Goal: Task Accomplishment & Management: Contribute content

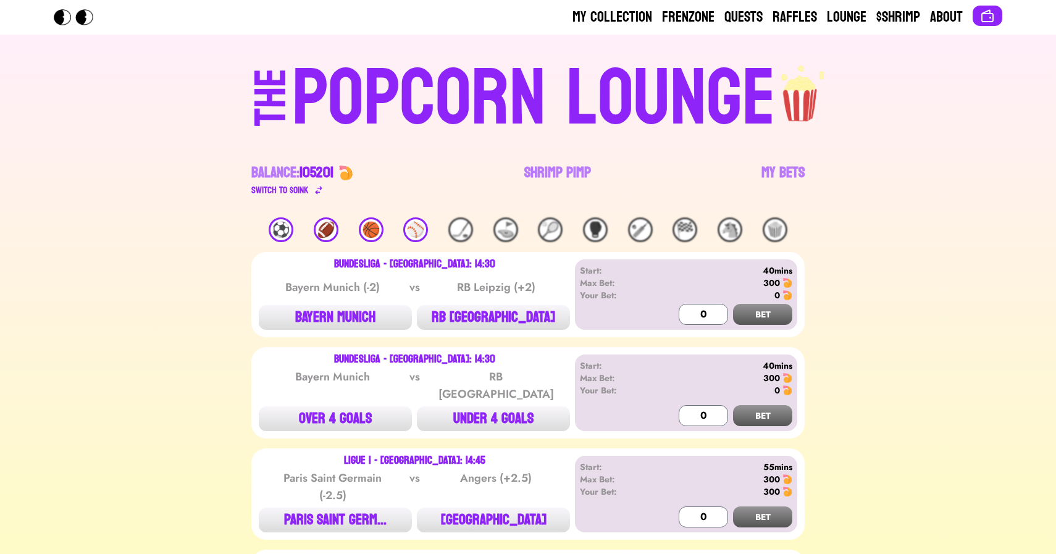
click at [371, 227] on div "🏀" at bounding box center [371, 229] width 25 height 25
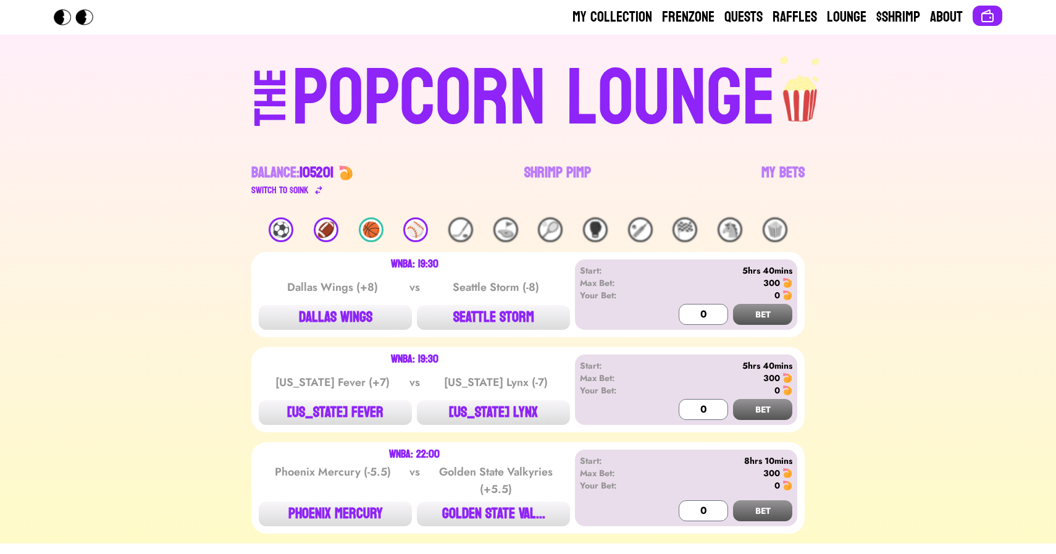
scroll to position [33, 0]
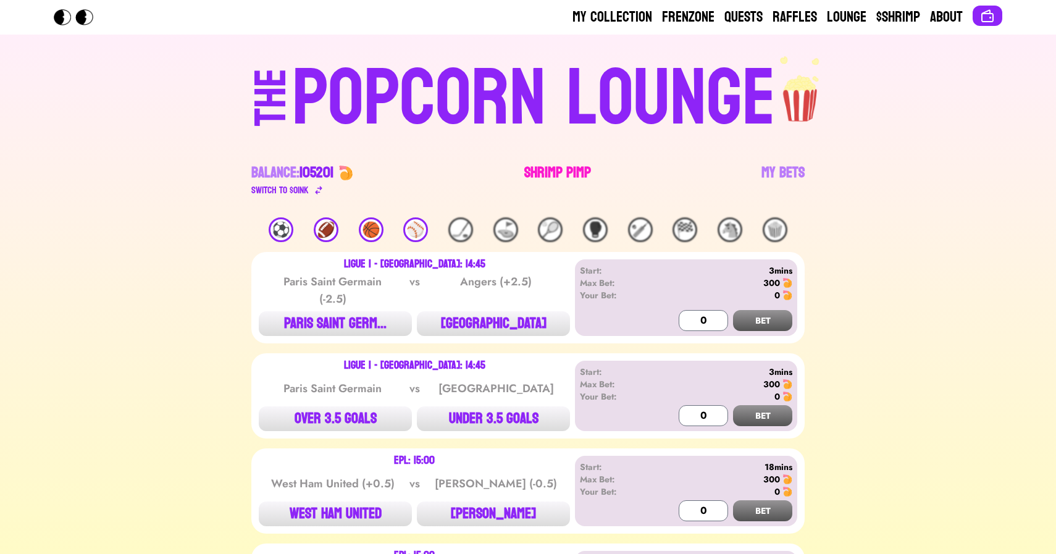
click at [572, 169] on link "Shrimp Pimp" at bounding box center [557, 180] width 67 height 35
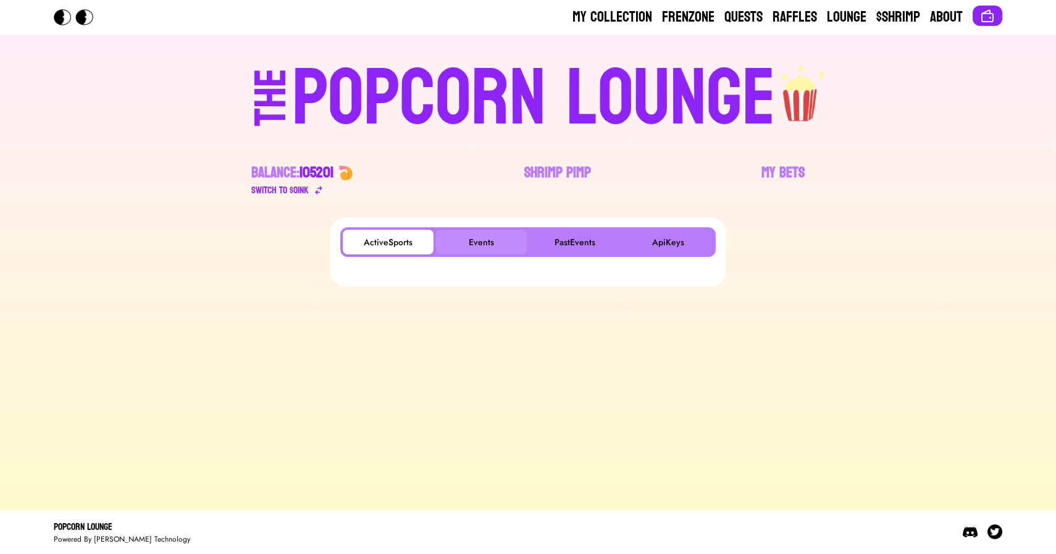
click at [473, 240] on button "Events" at bounding box center [481, 242] width 91 height 25
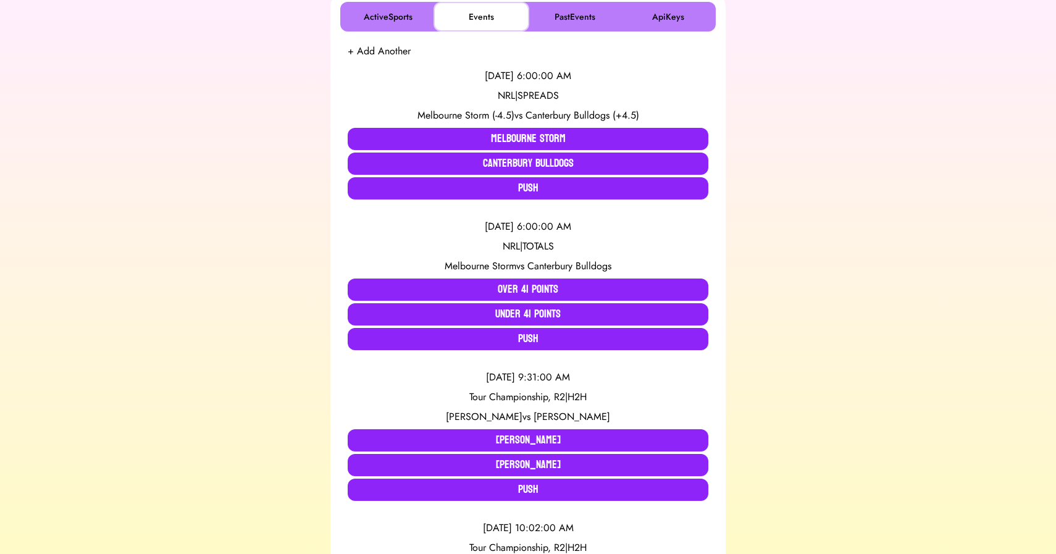
scroll to position [238, 0]
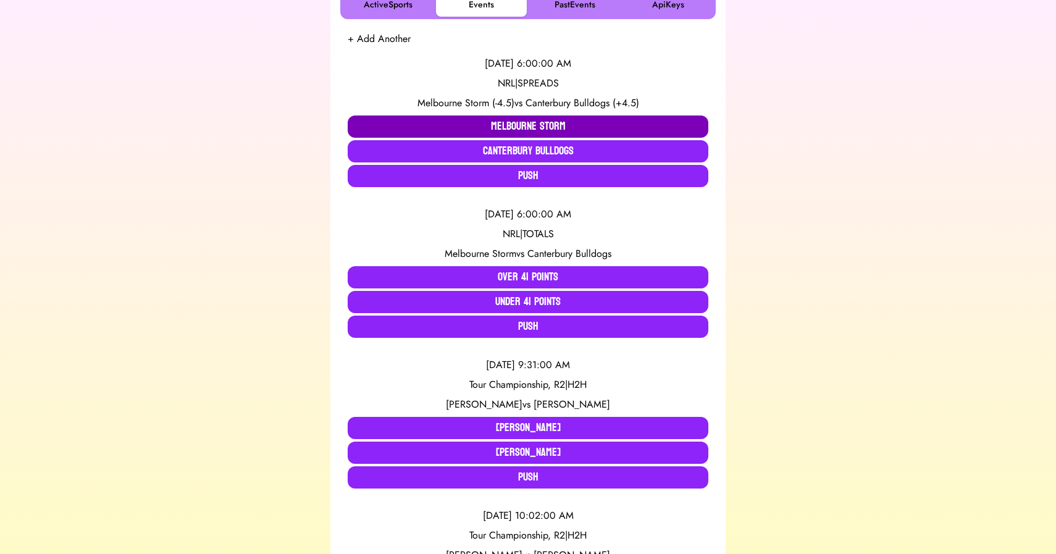
click at [470, 120] on button "Melbourne Storm" at bounding box center [528, 126] width 361 height 22
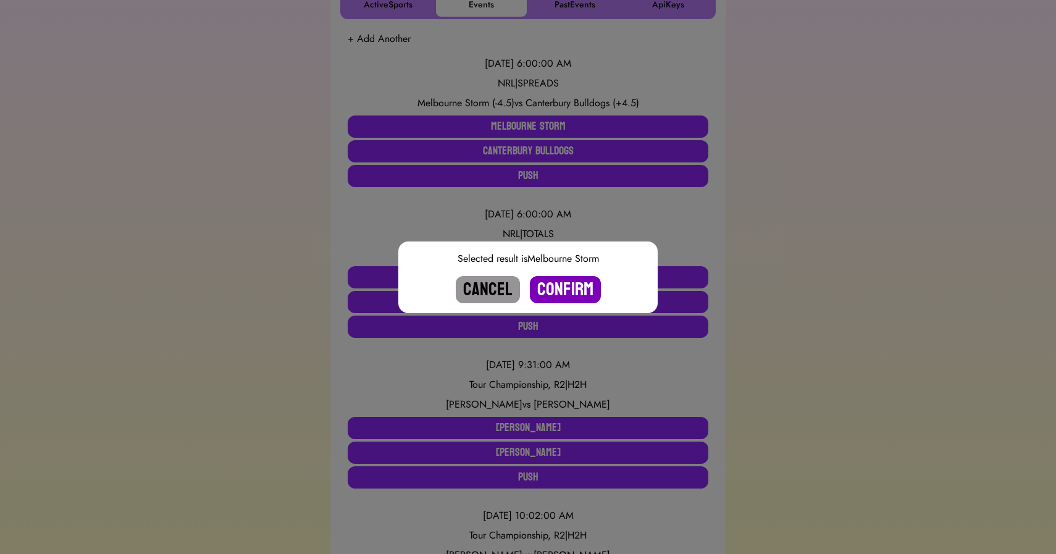
click at [564, 284] on button "Confirm" at bounding box center [565, 289] width 71 height 27
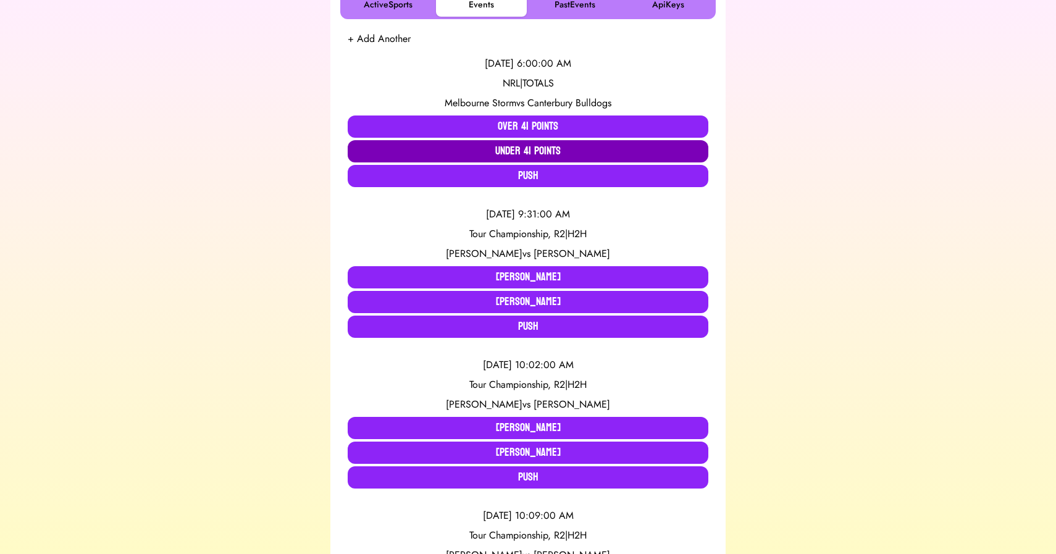
click at [457, 153] on button "Under 41 Points" at bounding box center [528, 151] width 361 height 22
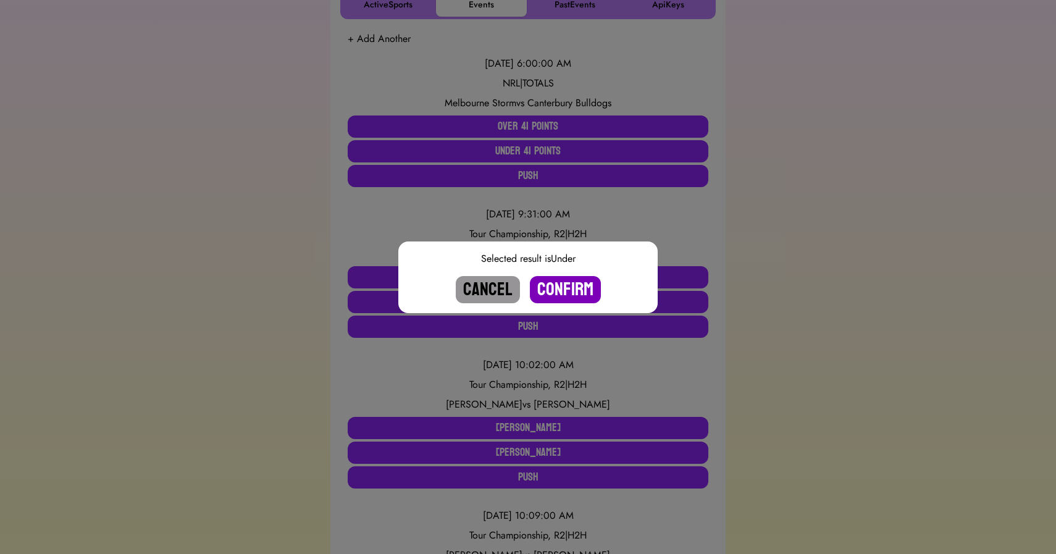
click at [557, 288] on button "Confirm" at bounding box center [565, 289] width 71 height 27
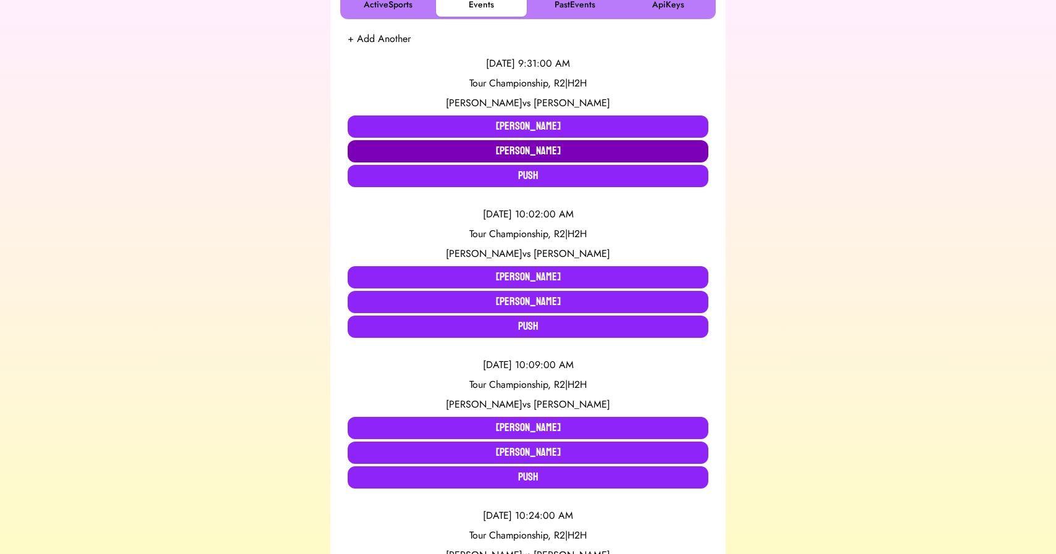
click at [444, 149] on button "Cameron Young" at bounding box center [528, 151] width 361 height 22
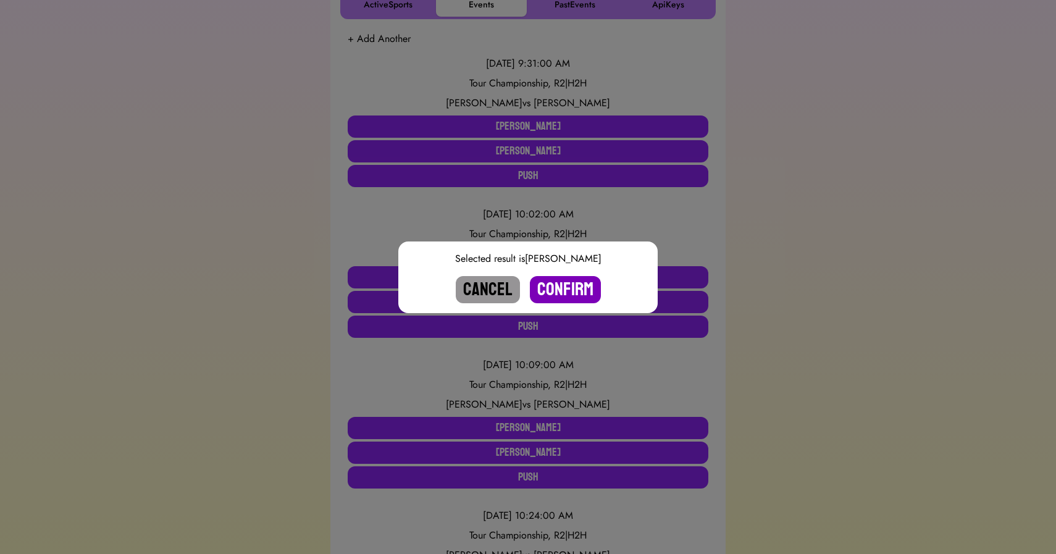
click at [559, 290] on button "Confirm" at bounding box center [565, 289] width 71 height 27
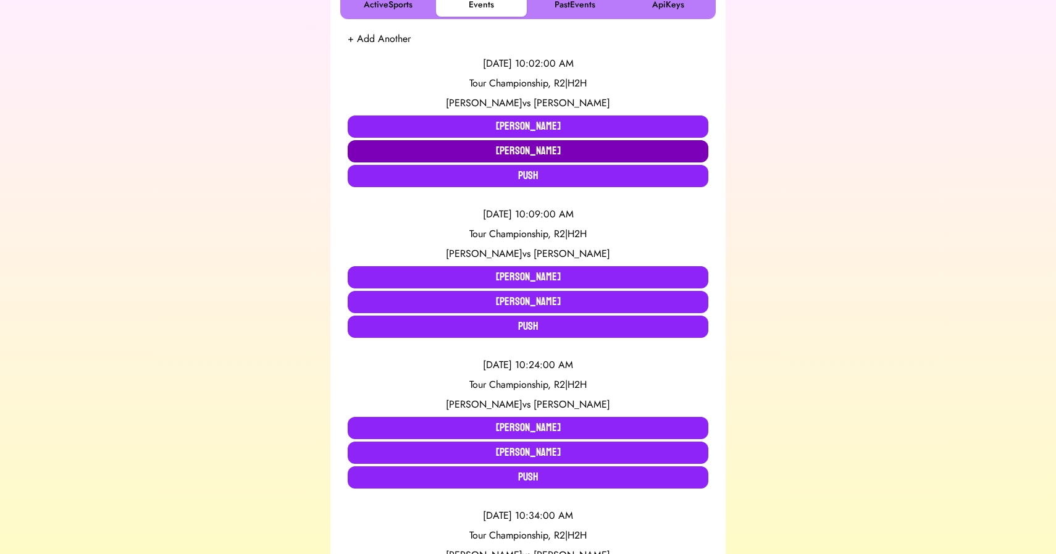
click at [490, 156] on button "Ben Griffin" at bounding box center [528, 151] width 361 height 22
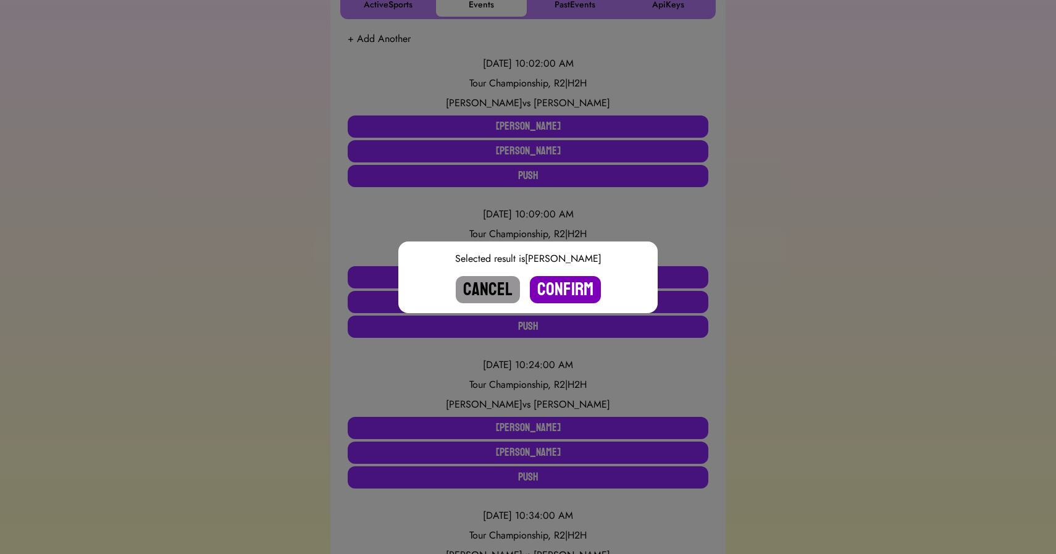
click at [565, 301] on button "Confirm" at bounding box center [565, 289] width 71 height 27
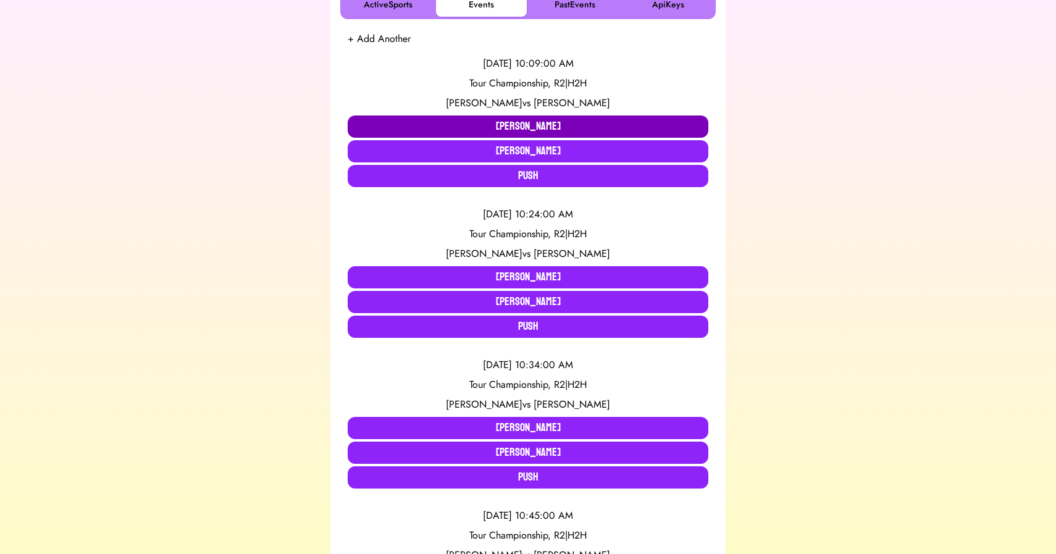
click at [509, 130] on button "Tommy Fleetwood" at bounding box center [528, 126] width 361 height 22
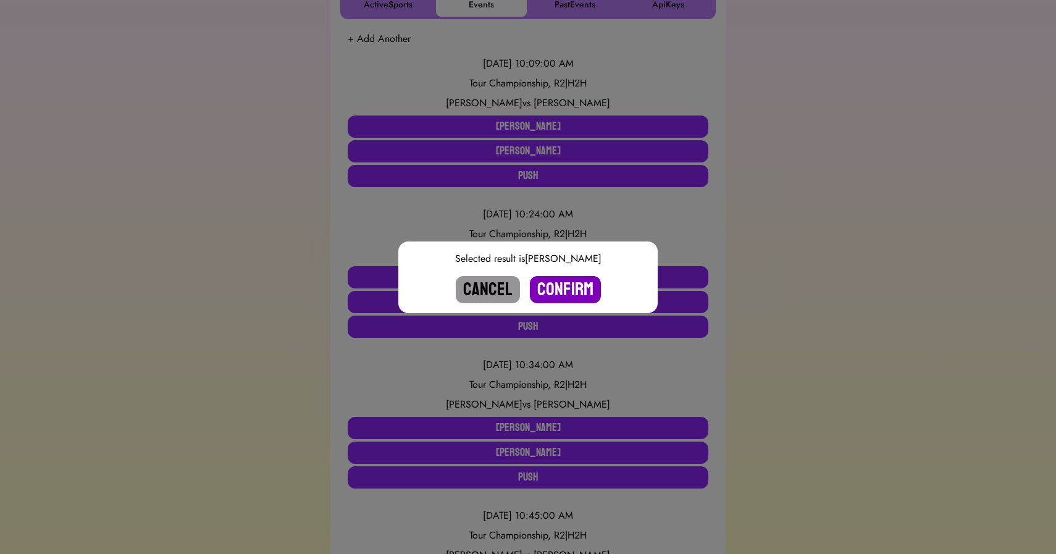
click at [556, 287] on button "Confirm" at bounding box center [565, 289] width 71 height 27
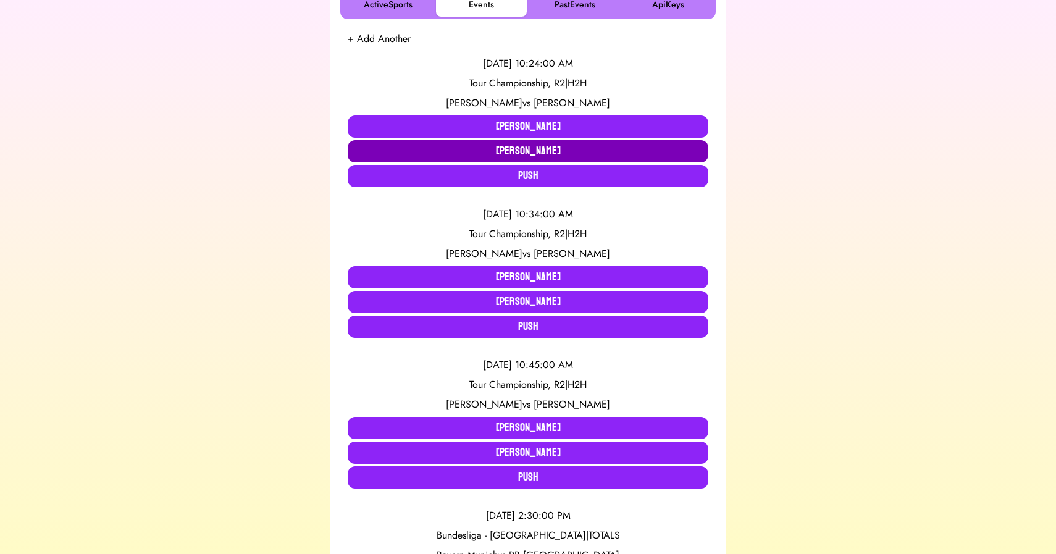
click at [510, 150] on button "Robert MacIntyre" at bounding box center [528, 151] width 361 height 22
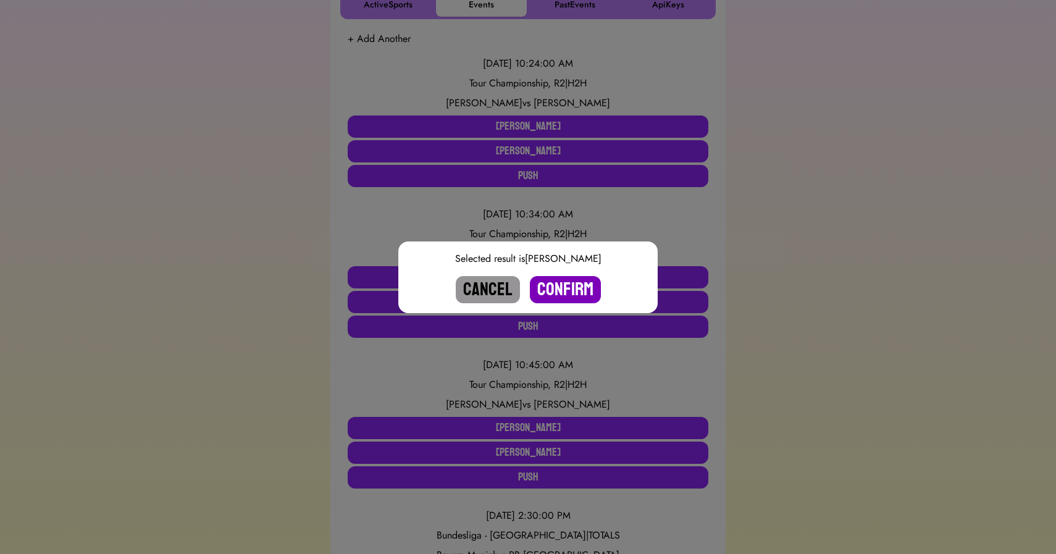
click at [553, 291] on button "Confirm" at bounding box center [565, 289] width 71 height 27
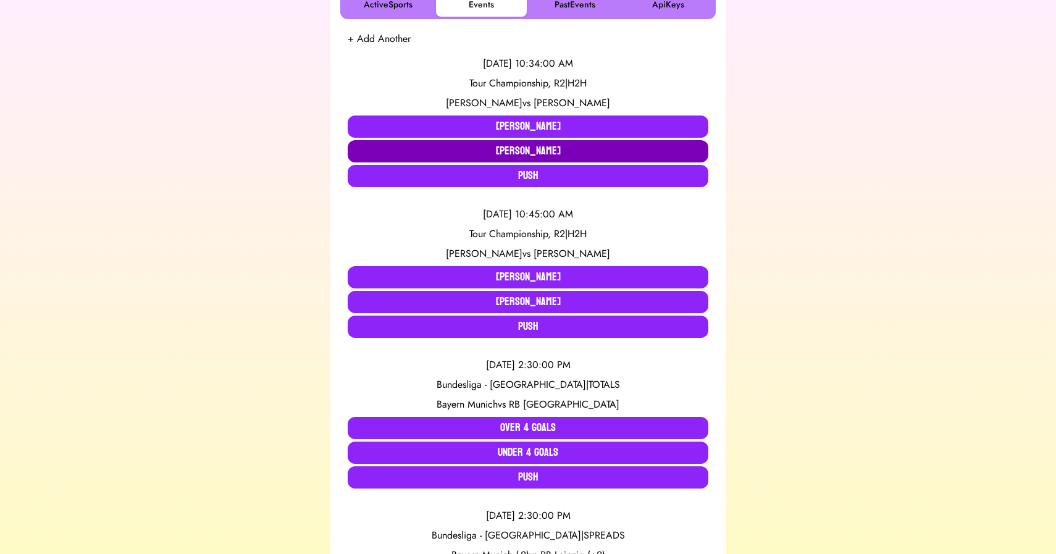
click at [493, 152] on button "Patrick Cantlay" at bounding box center [528, 151] width 361 height 22
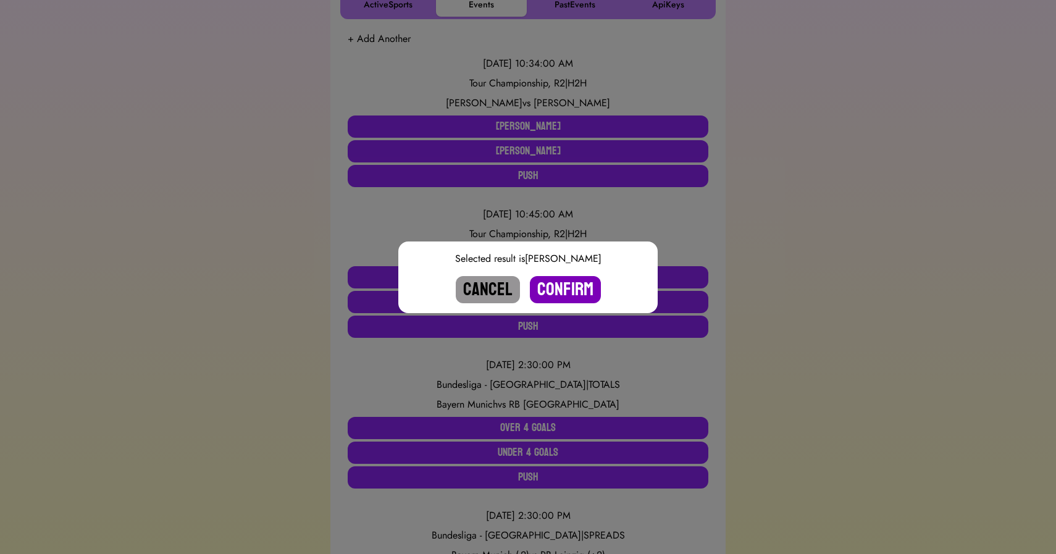
click at [573, 283] on button "Confirm" at bounding box center [565, 289] width 71 height 27
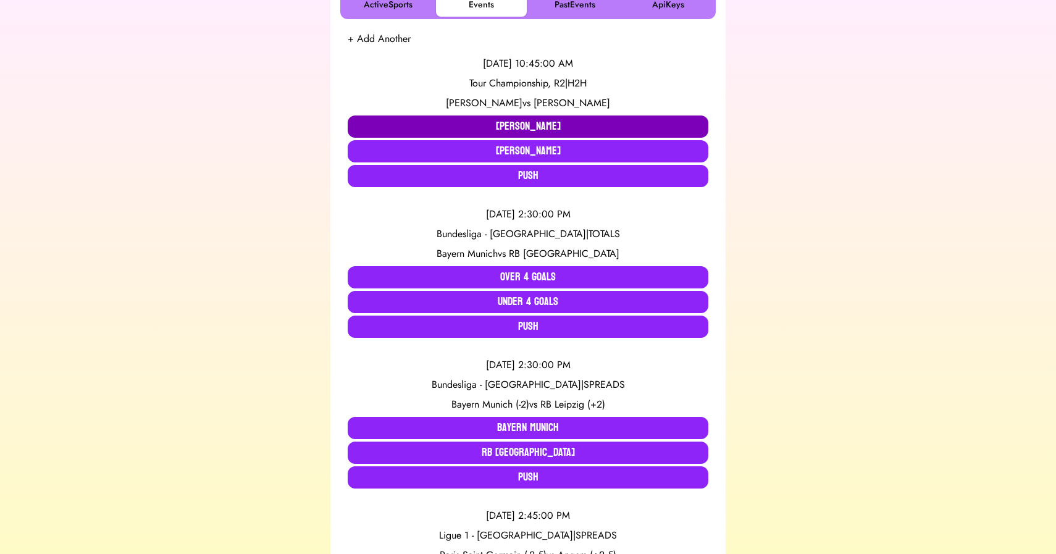
click at [467, 128] on button "Russell Henley" at bounding box center [528, 126] width 361 height 22
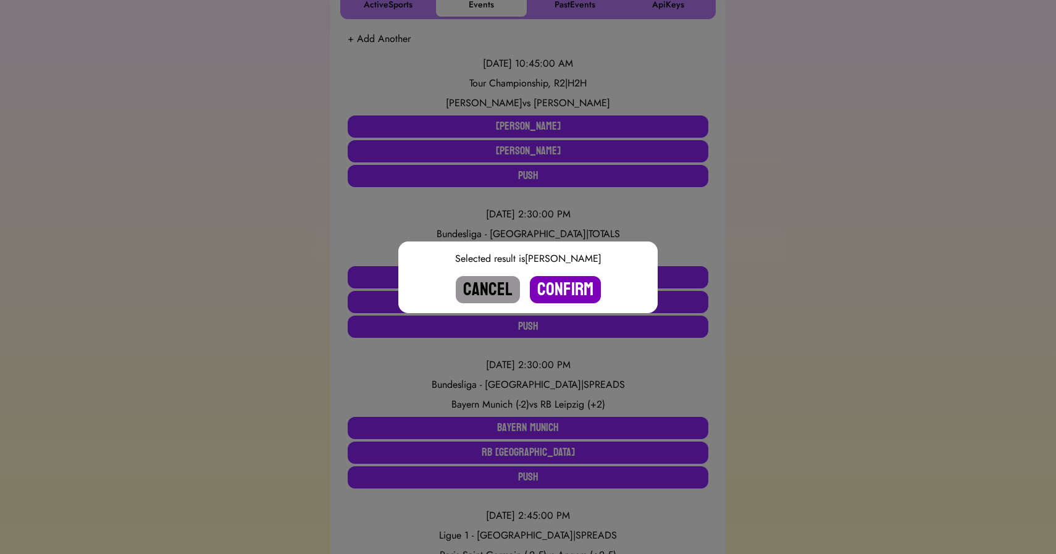
click at [564, 288] on button "Confirm" at bounding box center [565, 289] width 71 height 27
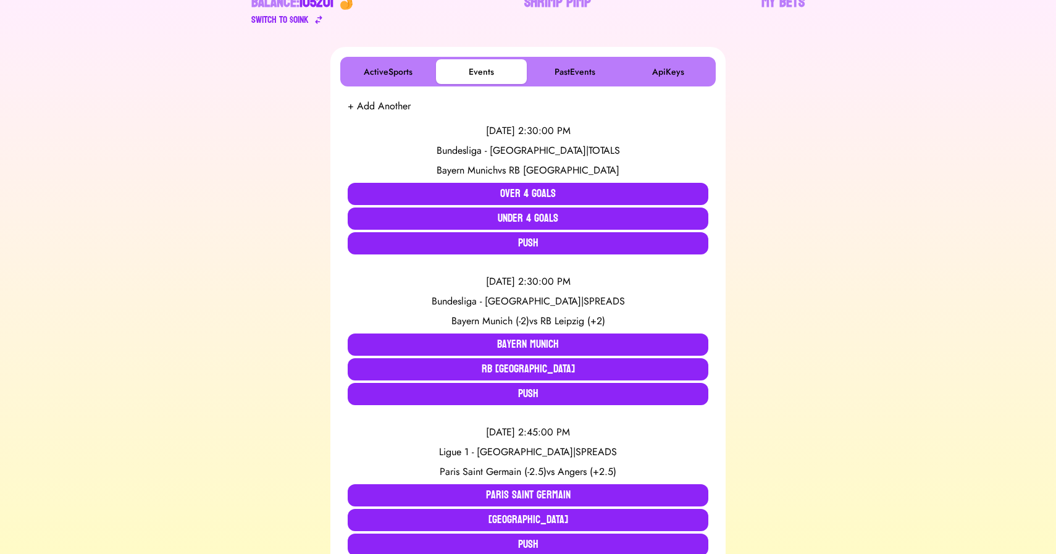
scroll to position [0, 0]
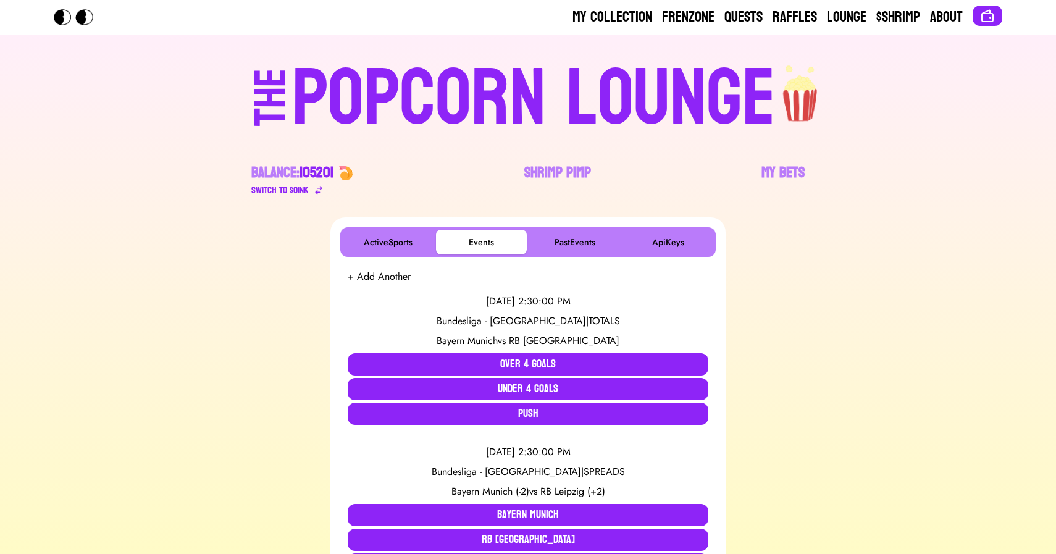
click at [547, 72] on div "POPCORN LOUNGE" at bounding box center [533, 98] width 483 height 79
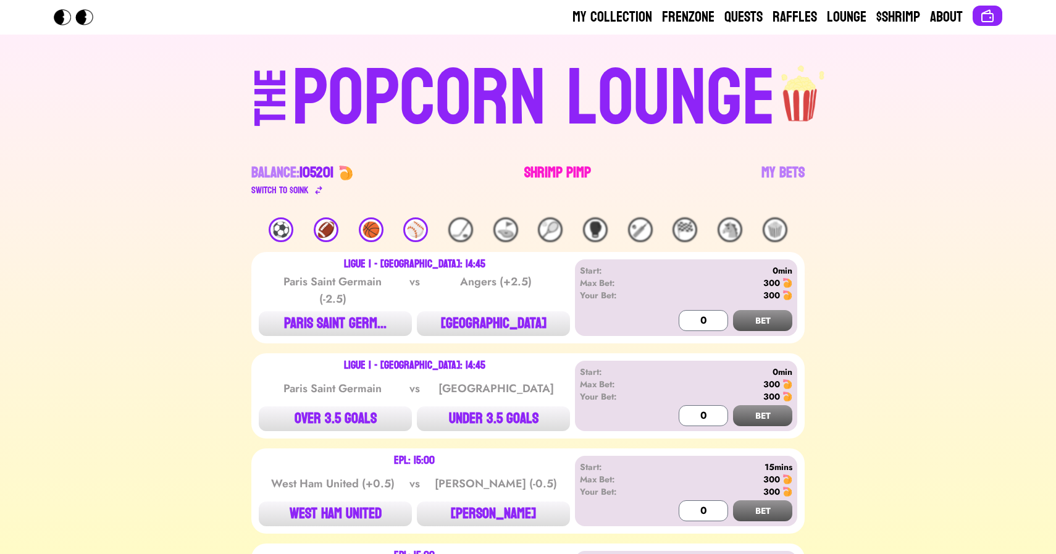
click at [552, 166] on link "Shrimp Pimp" at bounding box center [557, 180] width 67 height 35
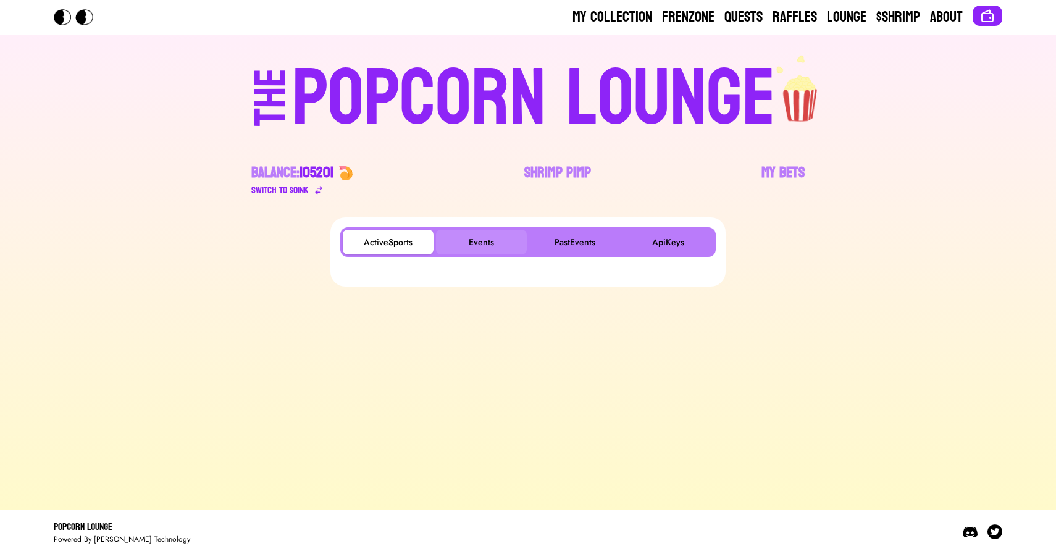
click at [466, 238] on button "Events" at bounding box center [481, 242] width 91 height 25
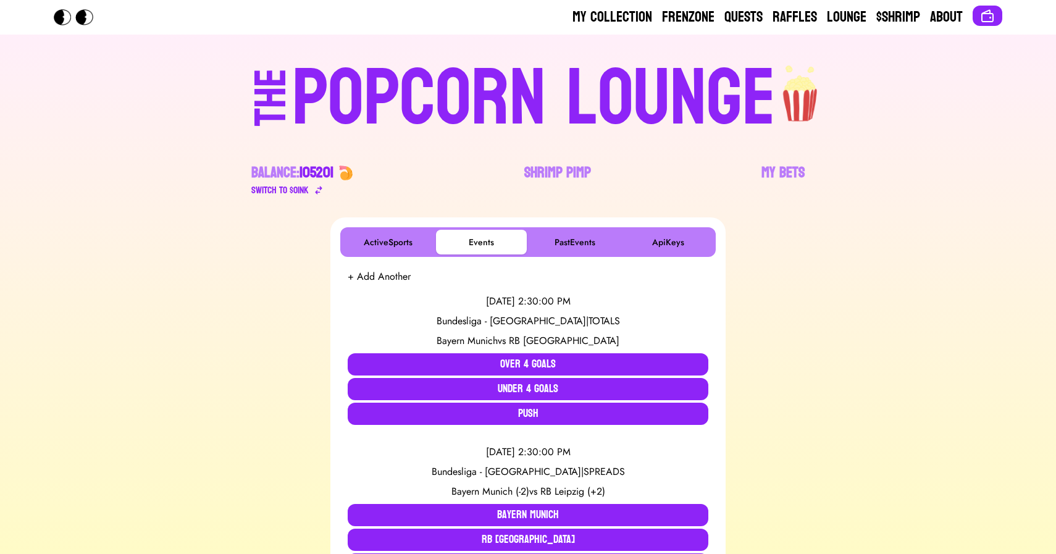
click at [367, 278] on button "+ Add Another" at bounding box center [379, 276] width 63 height 15
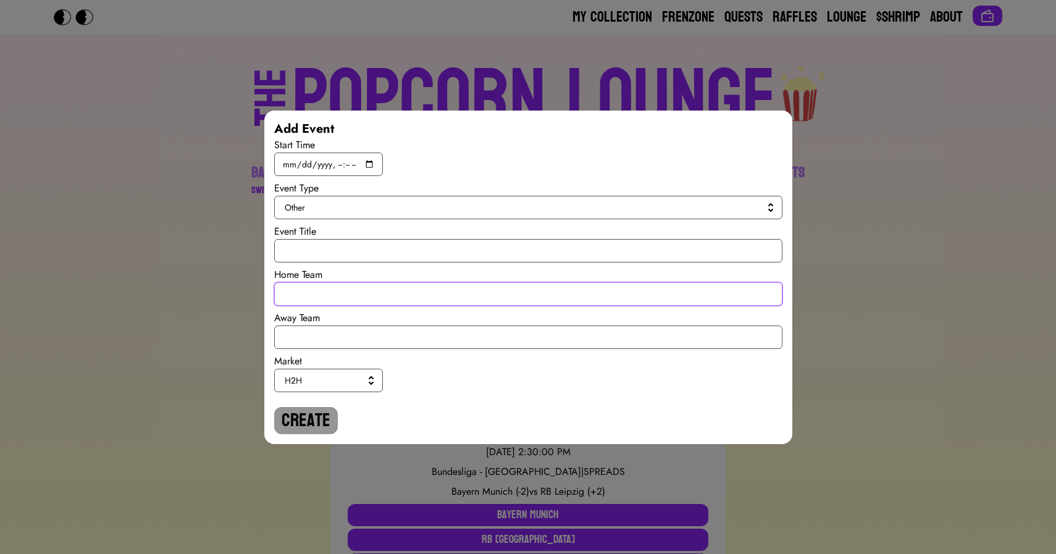
click at [298, 304] on input "text" at bounding box center [528, 293] width 508 height 23
paste input "[PERSON_NAME] to Win by KO/TKO/DQ in Round 1"
type input "[PERSON_NAME] to Win by KO/TKO/DQ in Round 1"
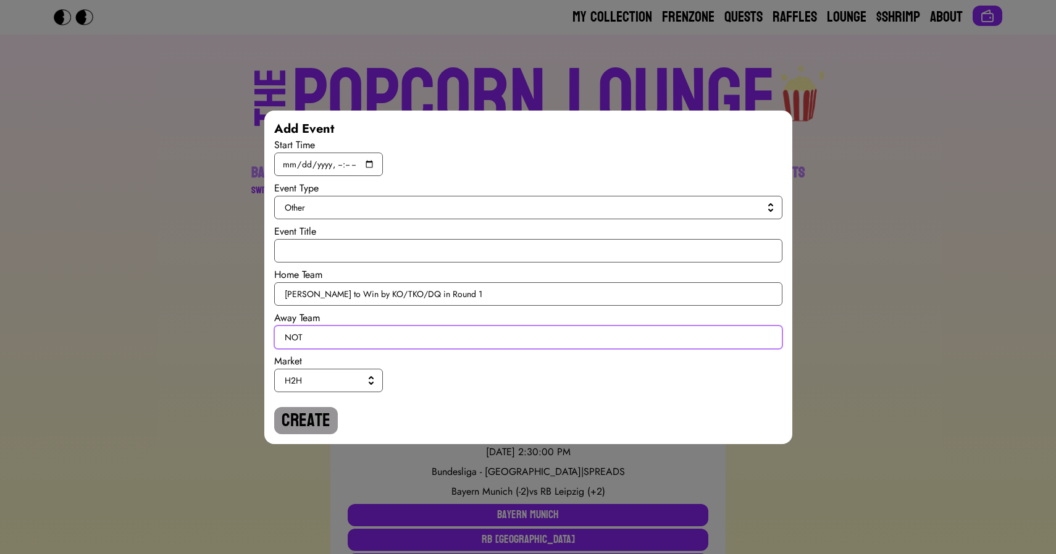
paste input "[PERSON_NAME] to Win by KO/TKO/DQ in Round 1"
type input "NOT [PERSON_NAME] to Win by KO/TKO/DQ in Round 1"
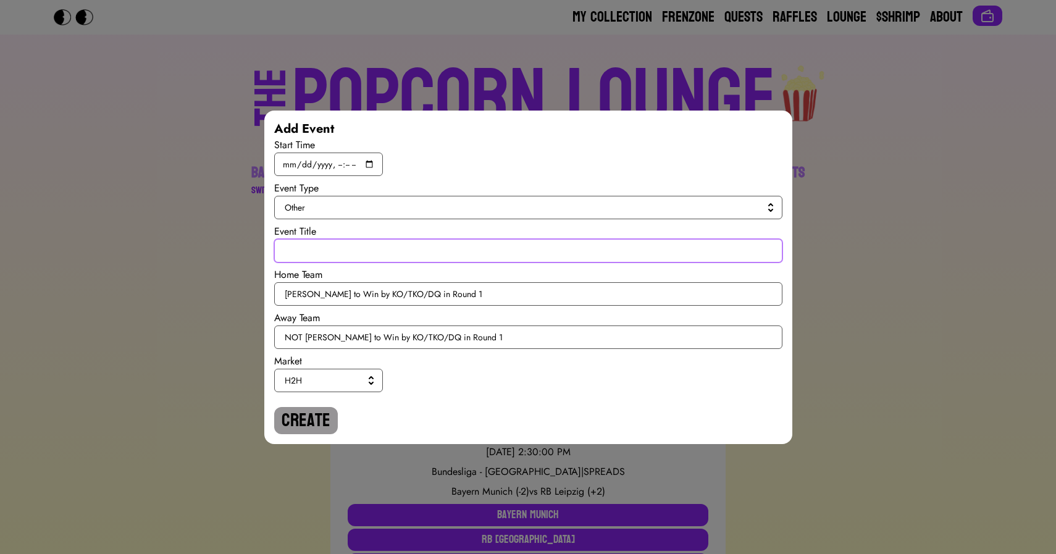
click at [308, 241] on input "text" at bounding box center [528, 250] width 508 height 23
paste input "Johnny Walker vs Zhang Mingyang"
type input "Johnny Walker vs Zhang Mingyang"
click at [320, 215] on button "Other" at bounding box center [528, 207] width 508 height 23
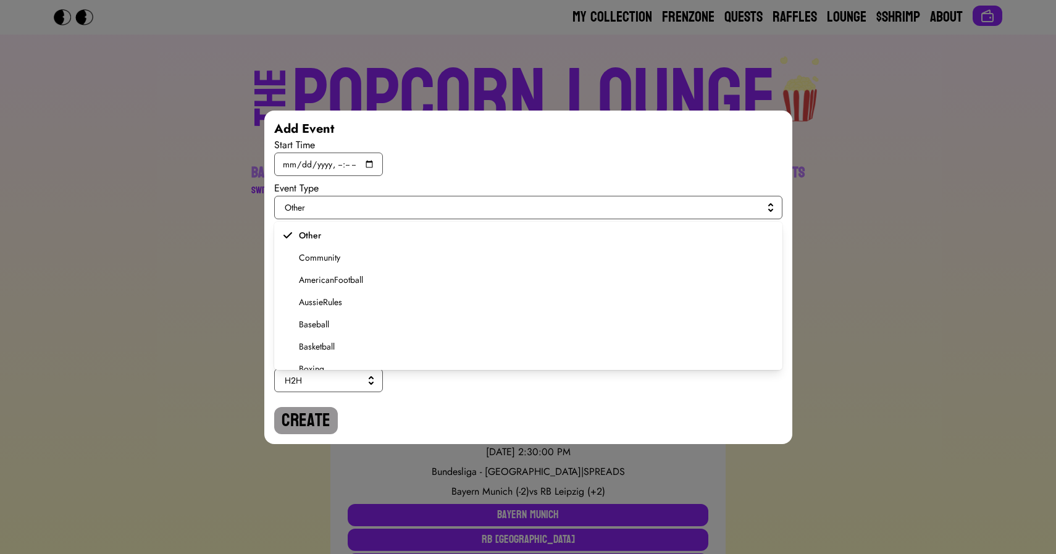
scroll to position [121, 0]
click at [309, 354] on span "MixedMartialArts" at bounding box center [535, 358] width 473 height 12
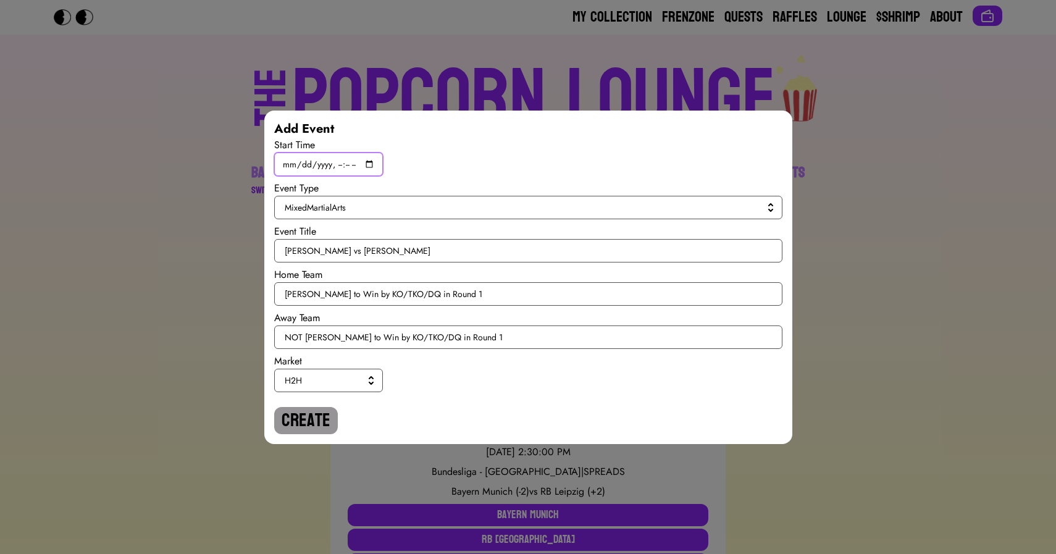
click at [370, 166] on input "datetime-local" at bounding box center [328, 163] width 109 height 23
type input "2025-08-23T07:45"
click at [559, 146] on div "Start Time" at bounding box center [528, 145] width 508 height 15
click at [298, 425] on button "Create" at bounding box center [306, 420] width 64 height 27
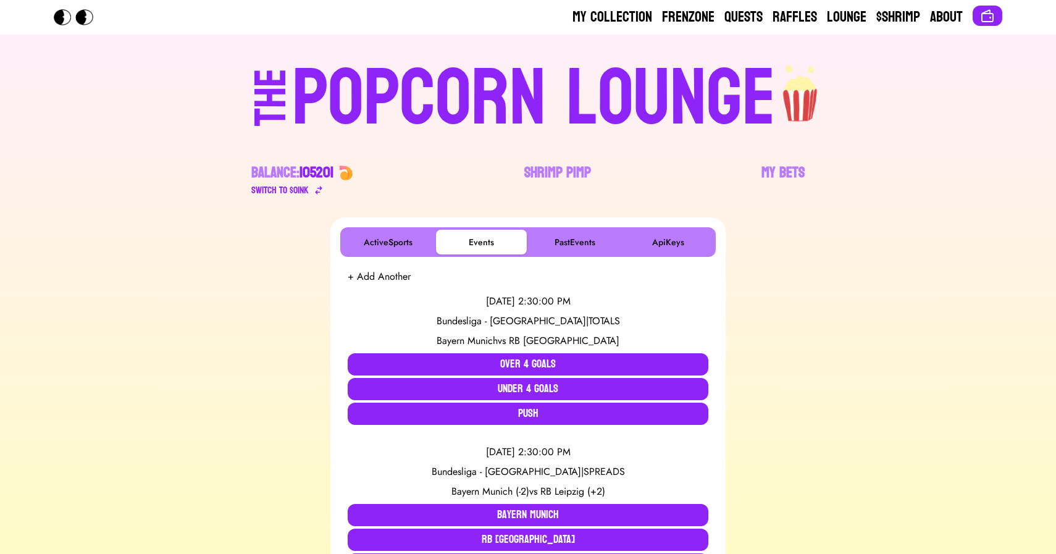
click at [365, 278] on button "+ Add Another" at bounding box center [379, 276] width 63 height 15
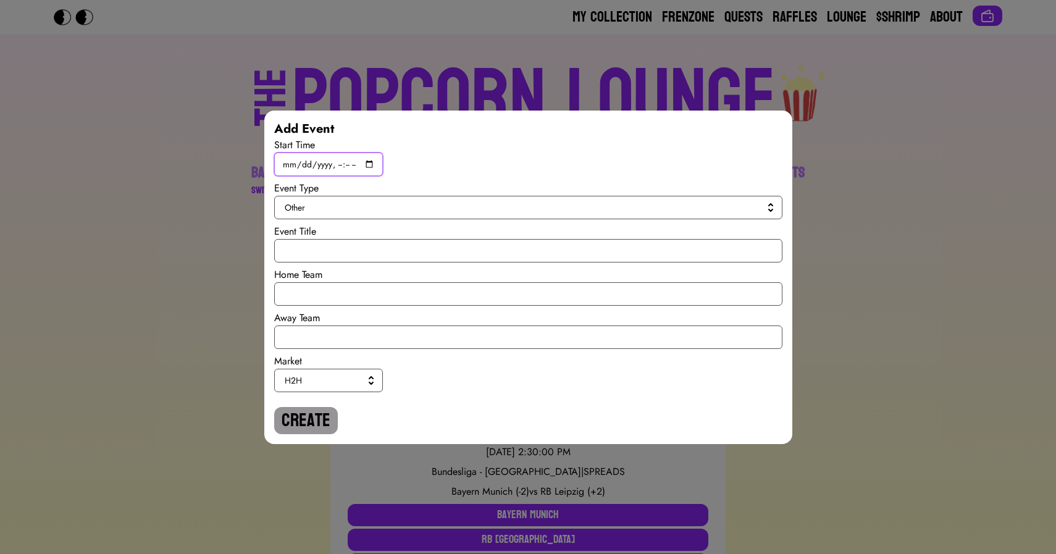
click at [369, 165] on input "datetime-local" at bounding box center [328, 163] width 109 height 23
type input "2025-08-23T07:15"
click at [544, 172] on div "Start Time" at bounding box center [528, 157] width 508 height 38
click at [491, 206] on span "Other" at bounding box center [526, 207] width 482 height 12
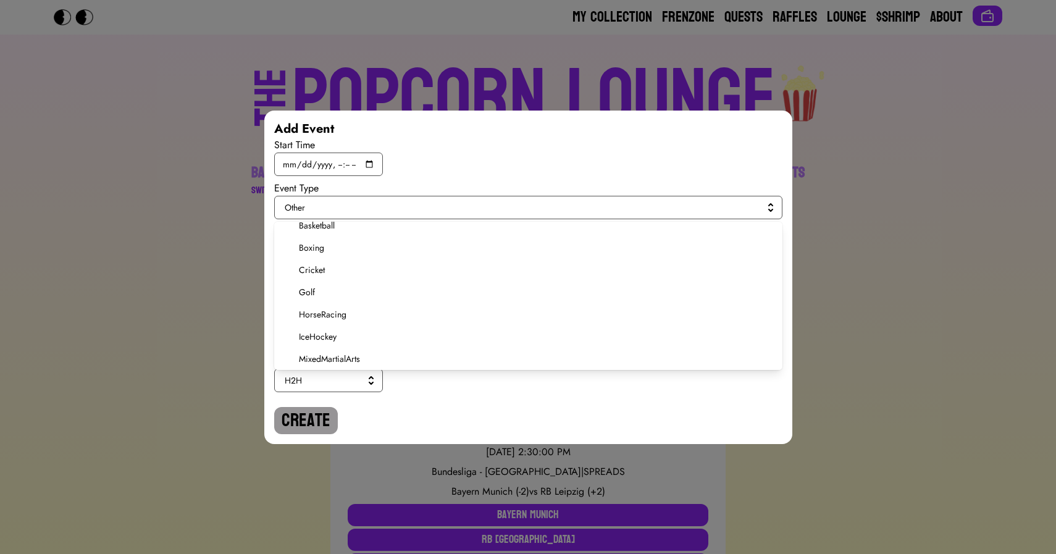
click at [327, 358] on span "MixedMartialArts" at bounding box center [535, 358] width 473 height 12
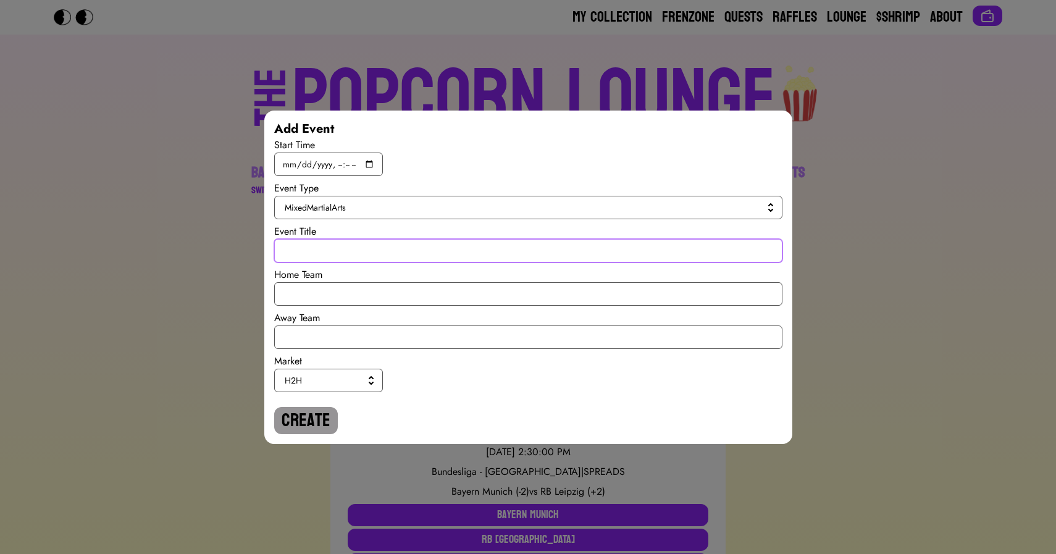
click at [302, 251] on input "text" at bounding box center [528, 250] width 508 height 23
paste input "Brian Ortega vs Aljamain Sterling"
type input "Brian Ortega vs Aljamain Sterling"
paste input "Aljamain Sterling To Win By Decision"
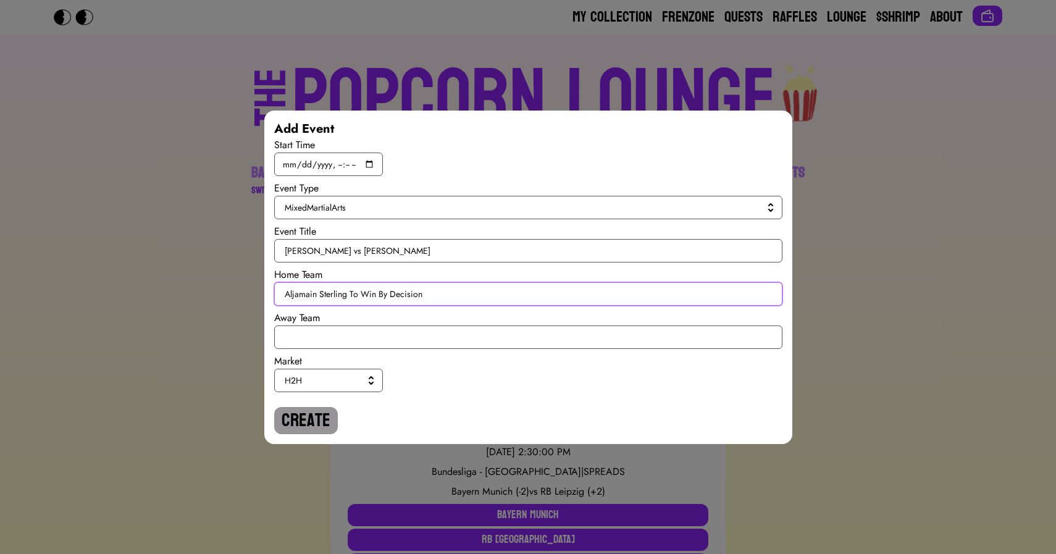
type input "Aljamain Sterling To Win By Decision"
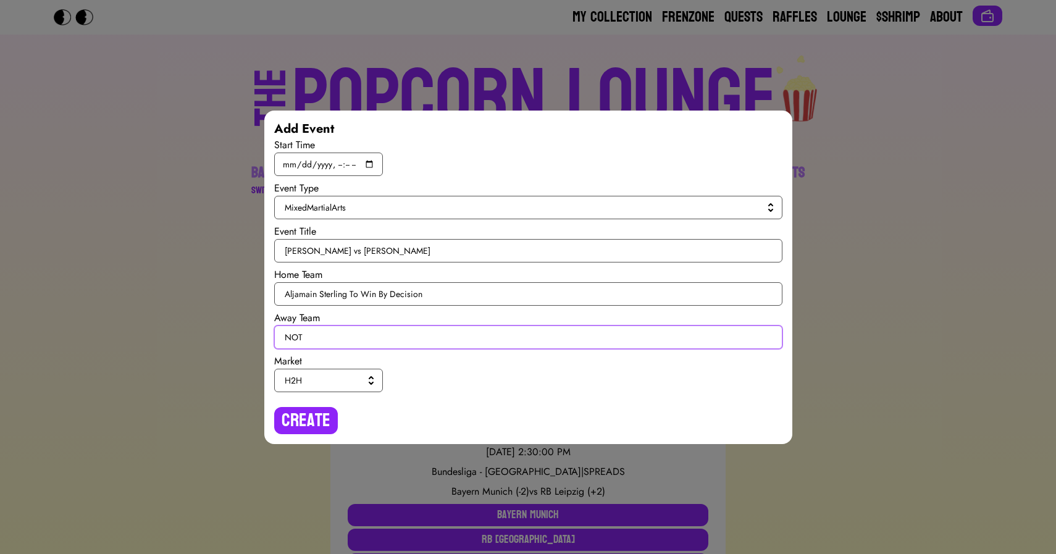
paste input "Aljamain Sterling To Win By Decision"
type input "NOT Aljamain Sterling To Win By Decision"
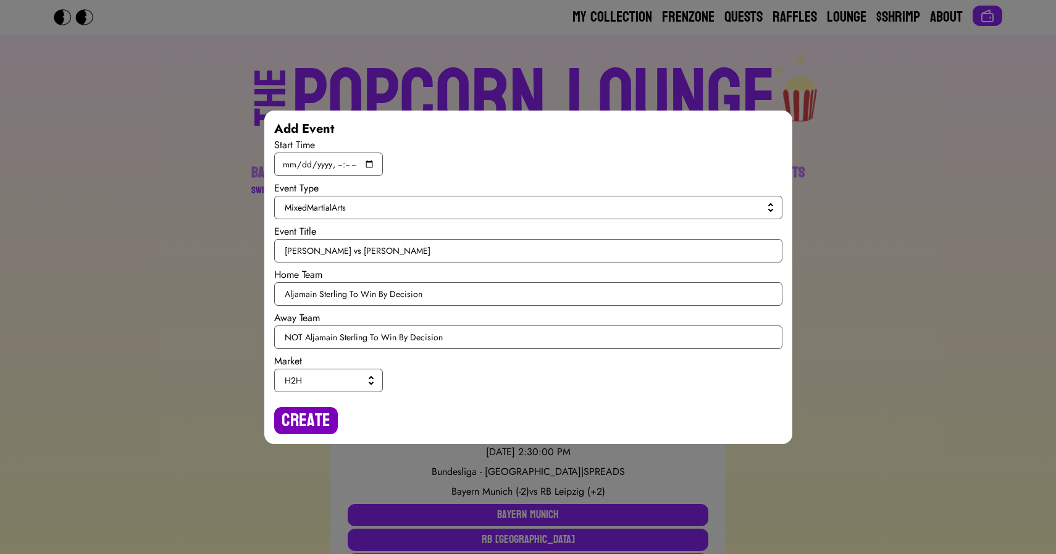
click at [295, 414] on button "Create" at bounding box center [306, 420] width 64 height 27
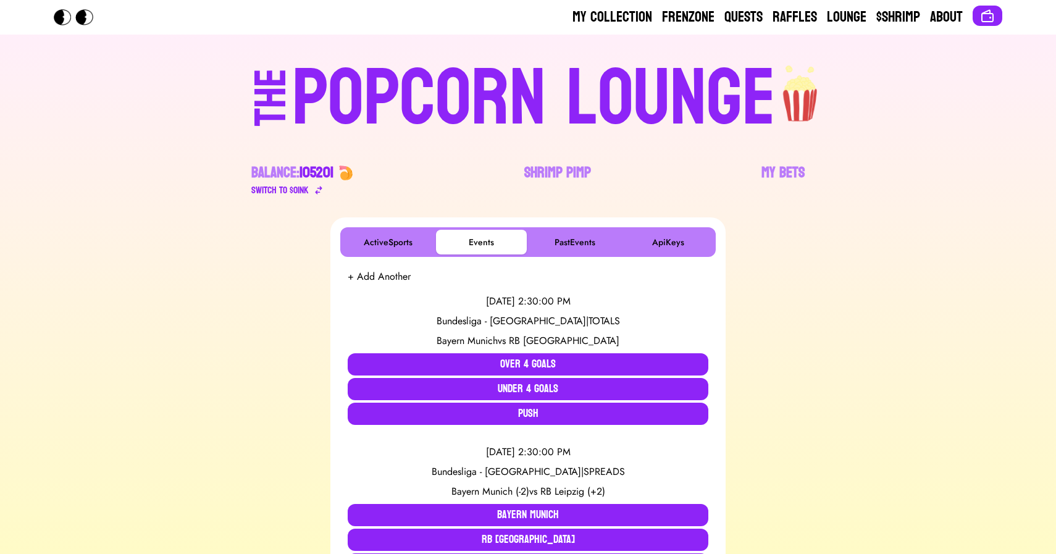
click at [370, 275] on button "+ Add Another" at bounding box center [379, 276] width 63 height 15
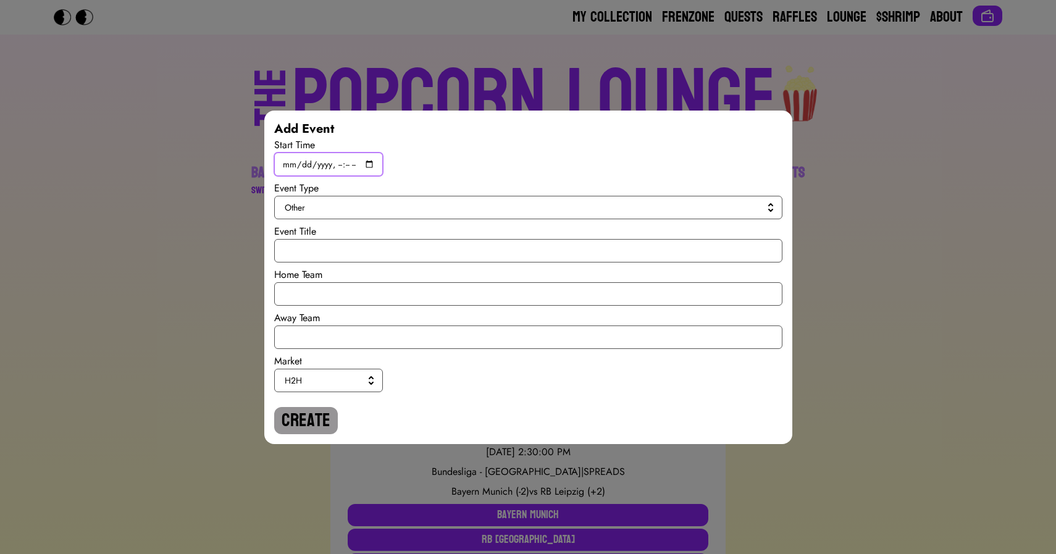
click at [369, 164] on input "datetime-local" at bounding box center [328, 163] width 109 height 23
type input "2025-08-23T06:45"
click at [551, 193] on div "Event Type" at bounding box center [528, 188] width 508 height 15
click at [476, 207] on span "Other" at bounding box center [526, 207] width 482 height 12
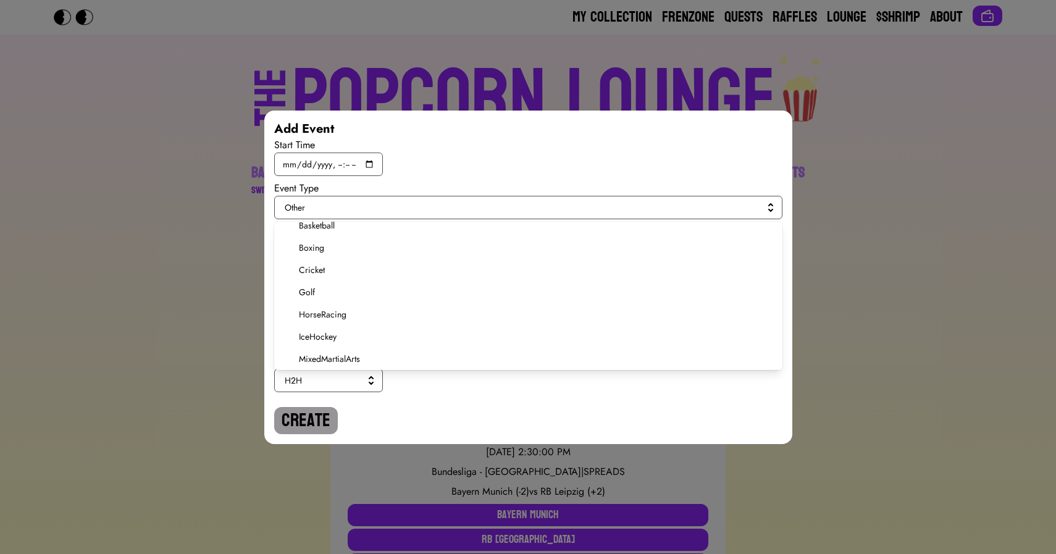
click at [330, 362] on span "MixedMartialArts" at bounding box center [535, 358] width 473 height 12
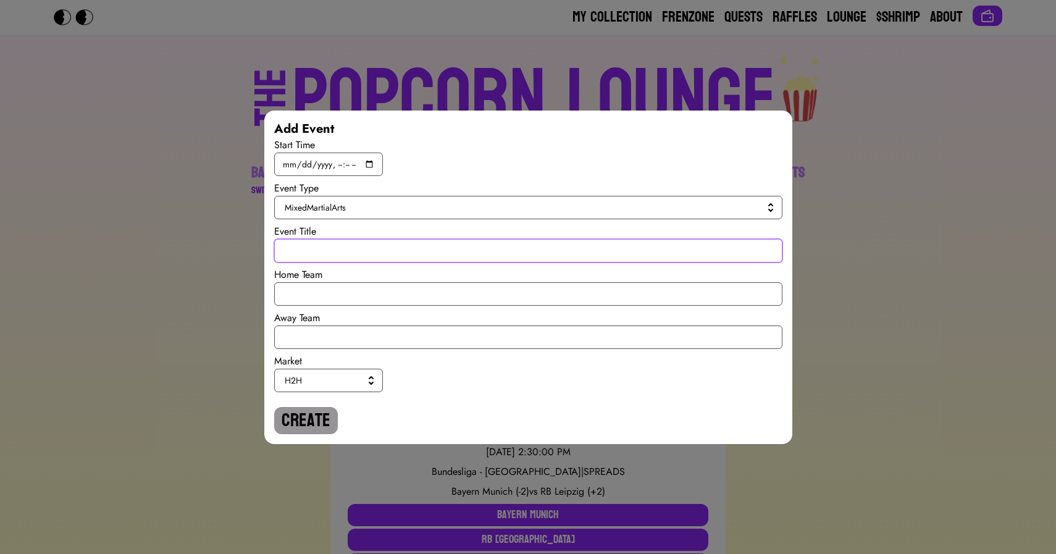
click at [309, 247] on input "text" at bounding box center [528, 250] width 508 height 23
paste input "Sergei Pavlovich vs Waldo Cortes-Acosta"
type input "Sergei Pavlovich vs Waldo Cortes-Acosta"
paste input "Sergei Pavlovich to Wi"
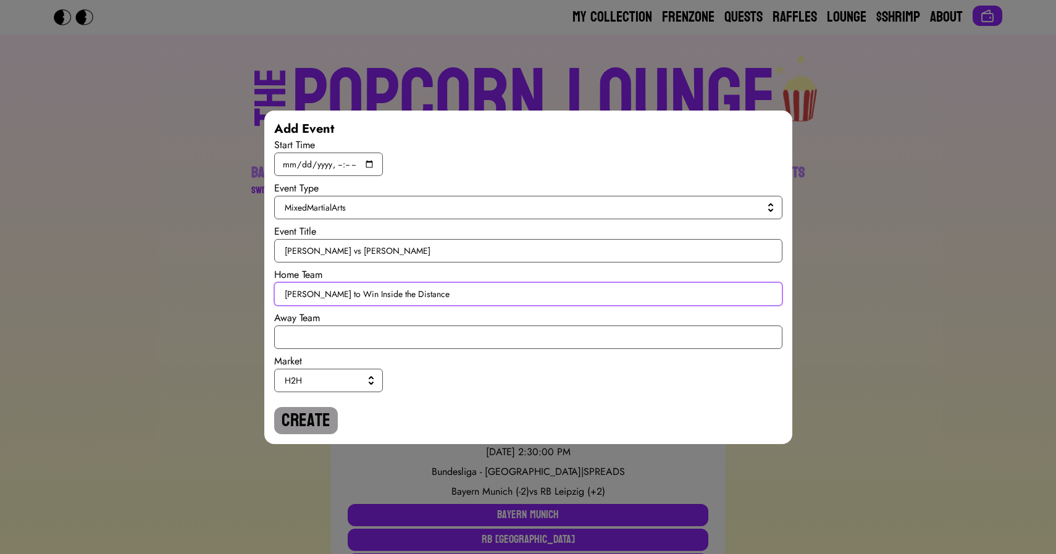
type input "[PERSON_NAME] to Win Inside the Distance"
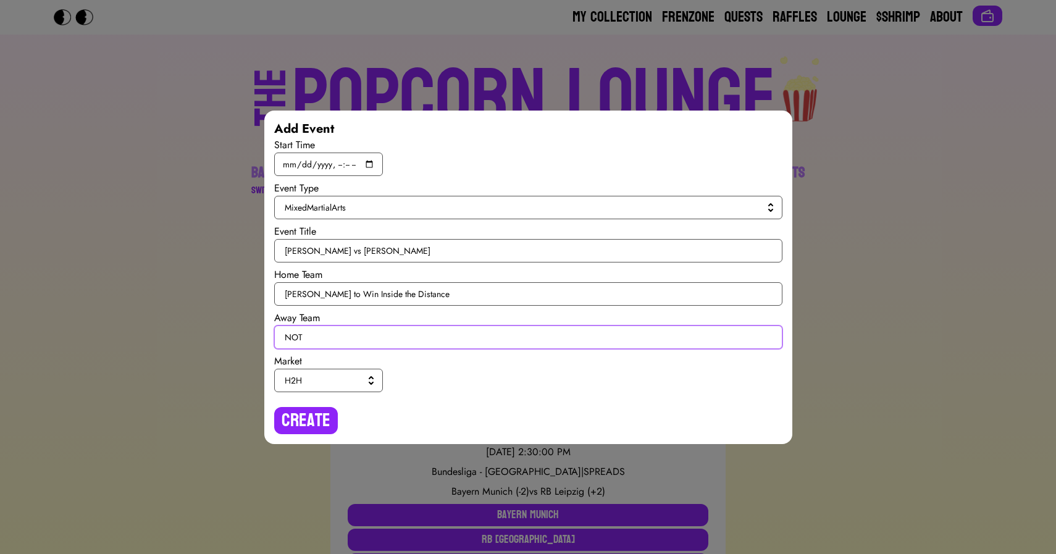
paste input "[PERSON_NAME] to Win Inside the Distance"
type input "NOT [PERSON_NAME] to Win Inside the Distance"
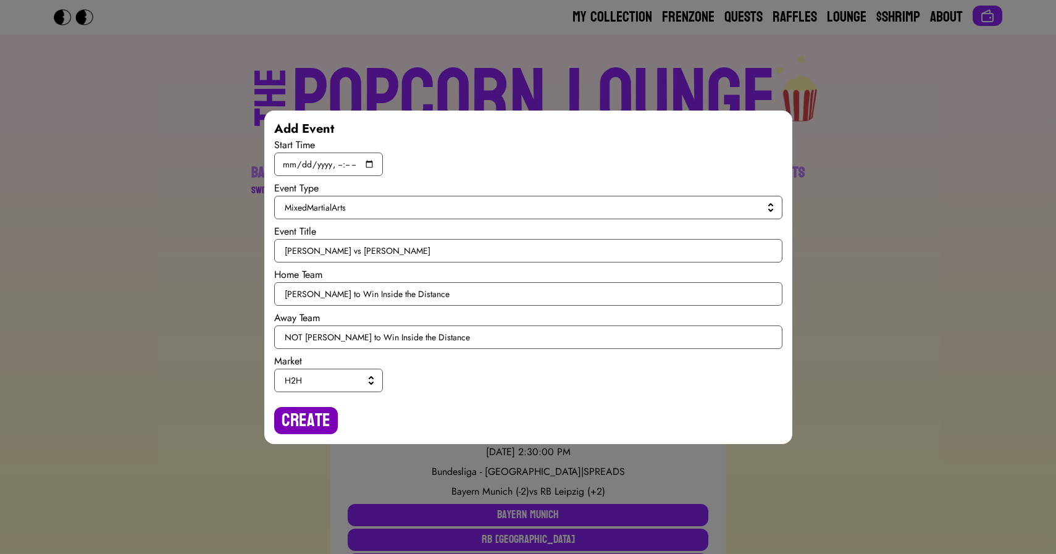
click at [300, 422] on button "Create" at bounding box center [306, 420] width 64 height 27
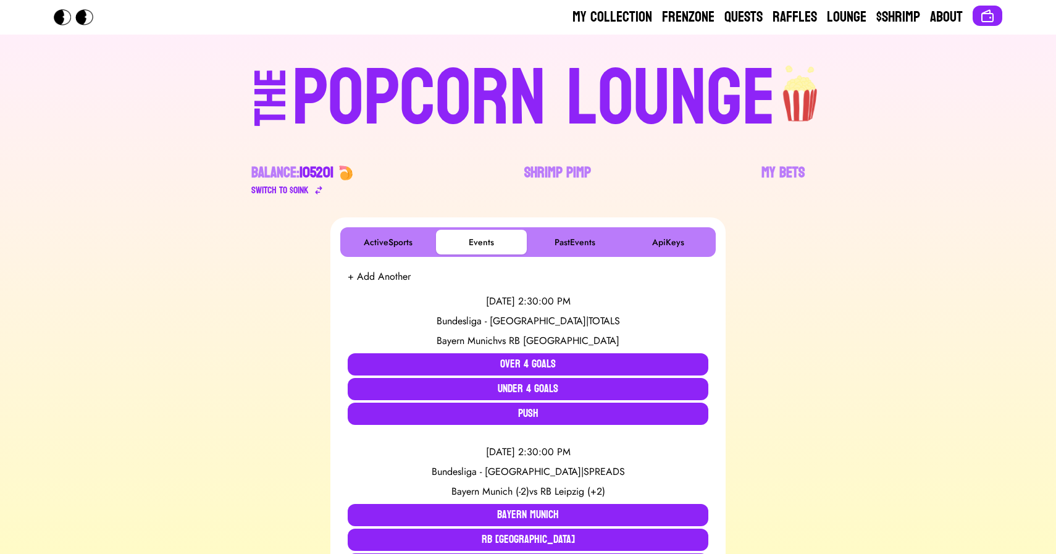
click at [488, 75] on div "POPCORN LOUNGE" at bounding box center [533, 98] width 483 height 79
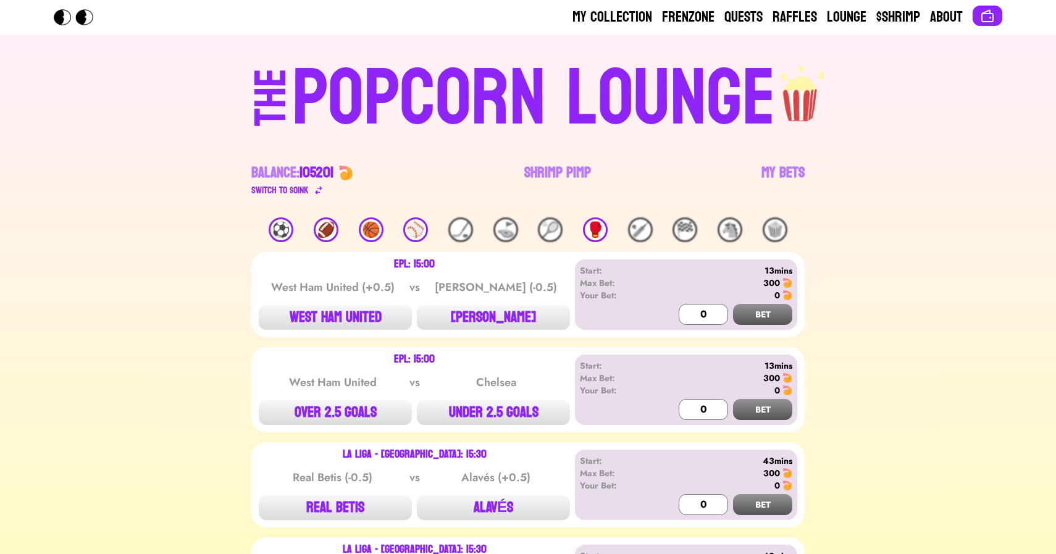
click at [588, 228] on div "🥊" at bounding box center [595, 229] width 25 height 25
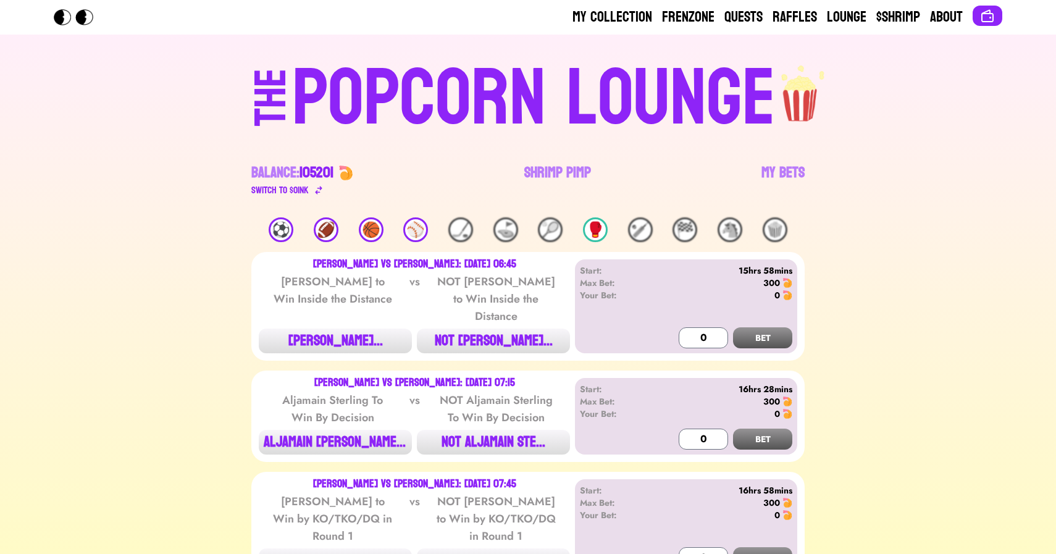
scroll to position [63, 0]
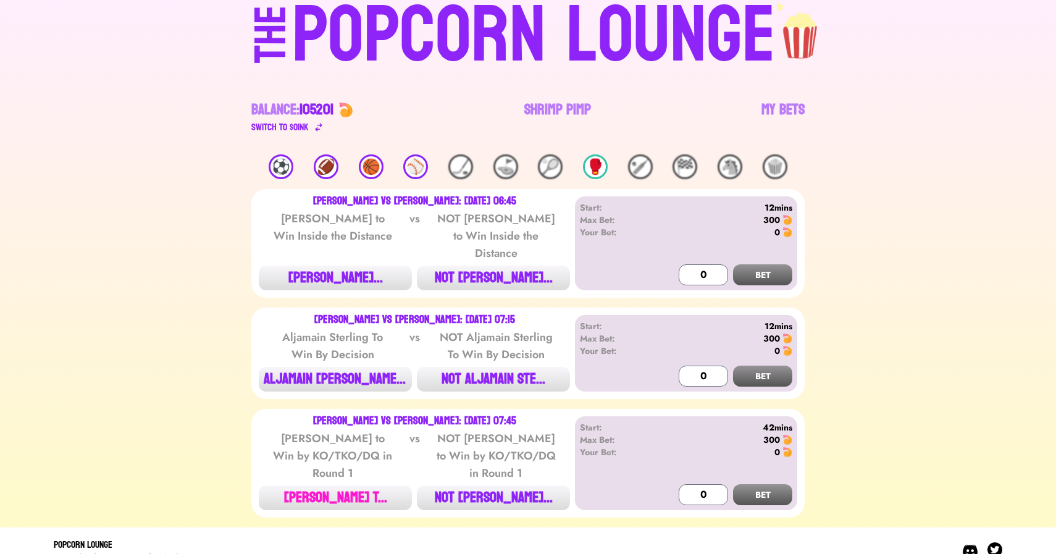
click at [335, 485] on button "[PERSON_NAME] T..." at bounding box center [335, 497] width 153 height 25
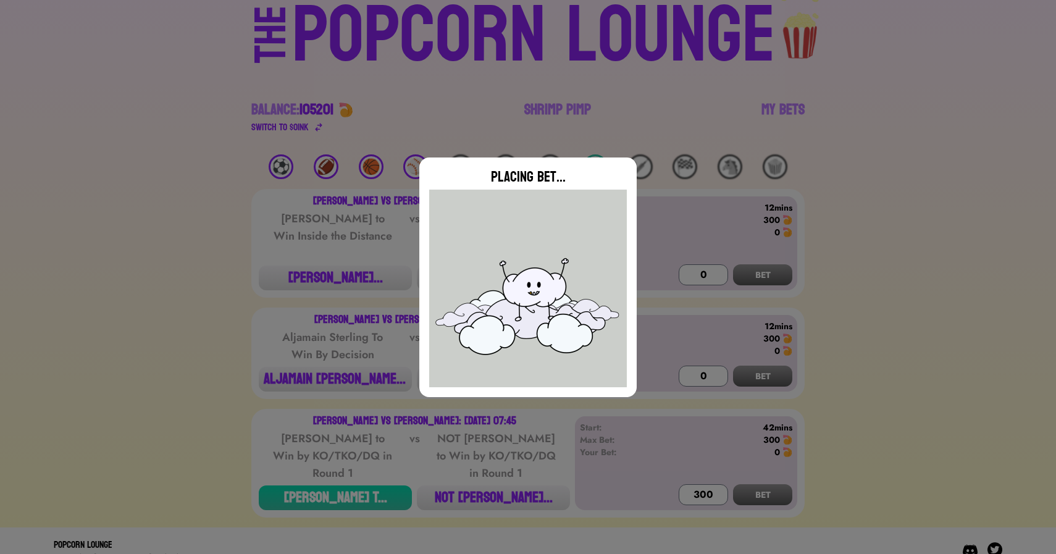
type input "0"
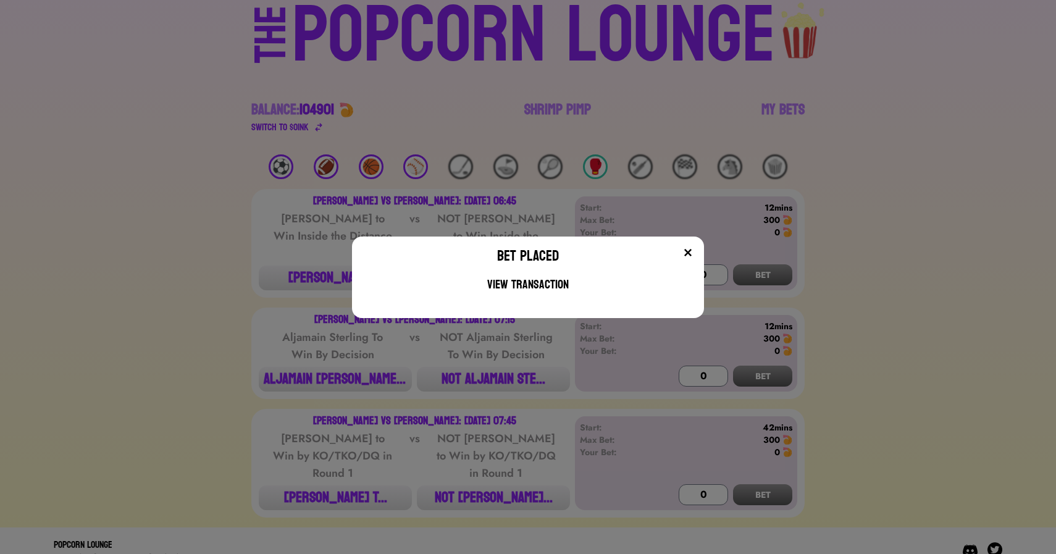
click at [196, 145] on div "Bet Placed View Transaction" at bounding box center [528, 277] width 1056 height 554
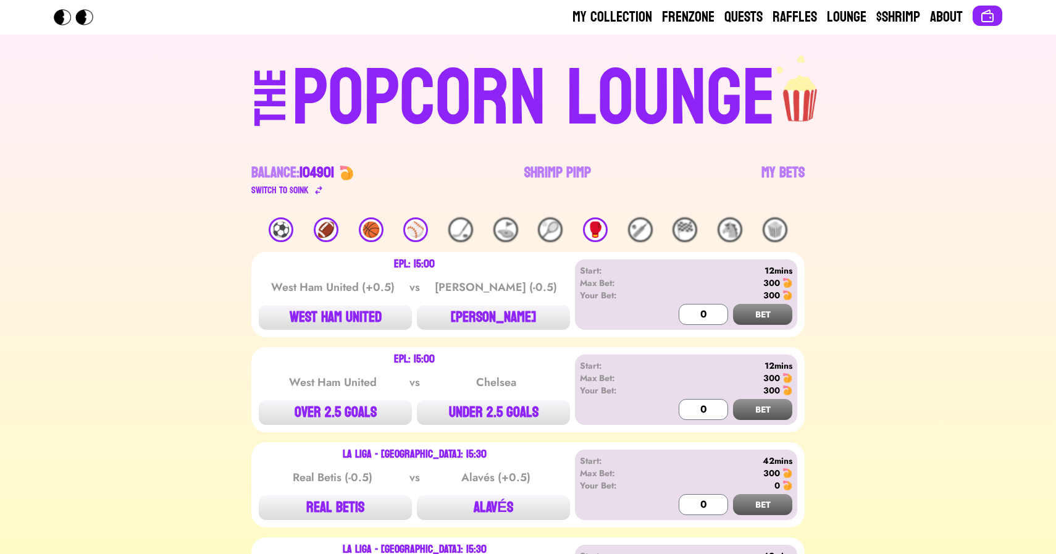
click at [280, 236] on div "⚽️" at bounding box center [281, 229] width 25 height 25
